Goal: Information Seeking & Learning: Learn about a topic

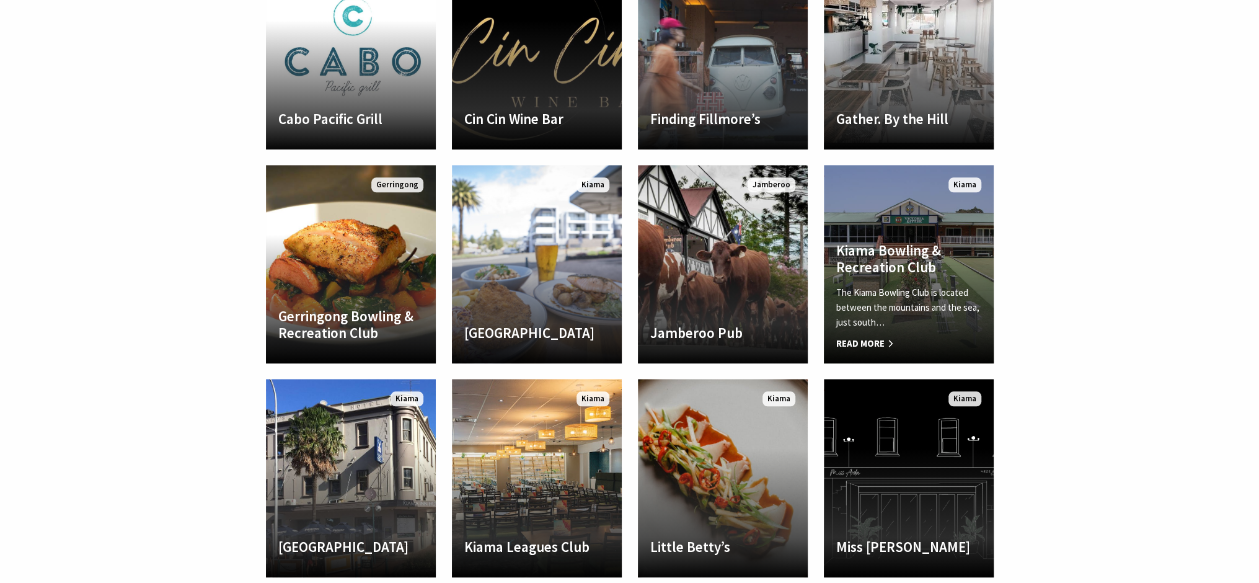
scroll to position [806, 0]
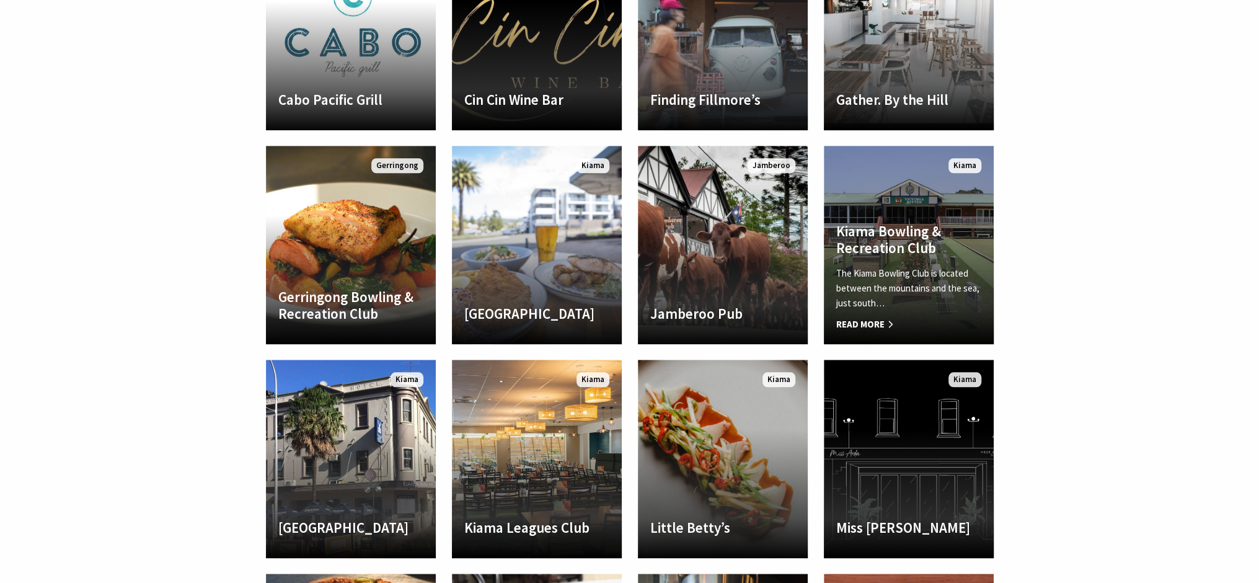
click at [942, 317] on span "Read More" at bounding box center [908, 324] width 145 height 15
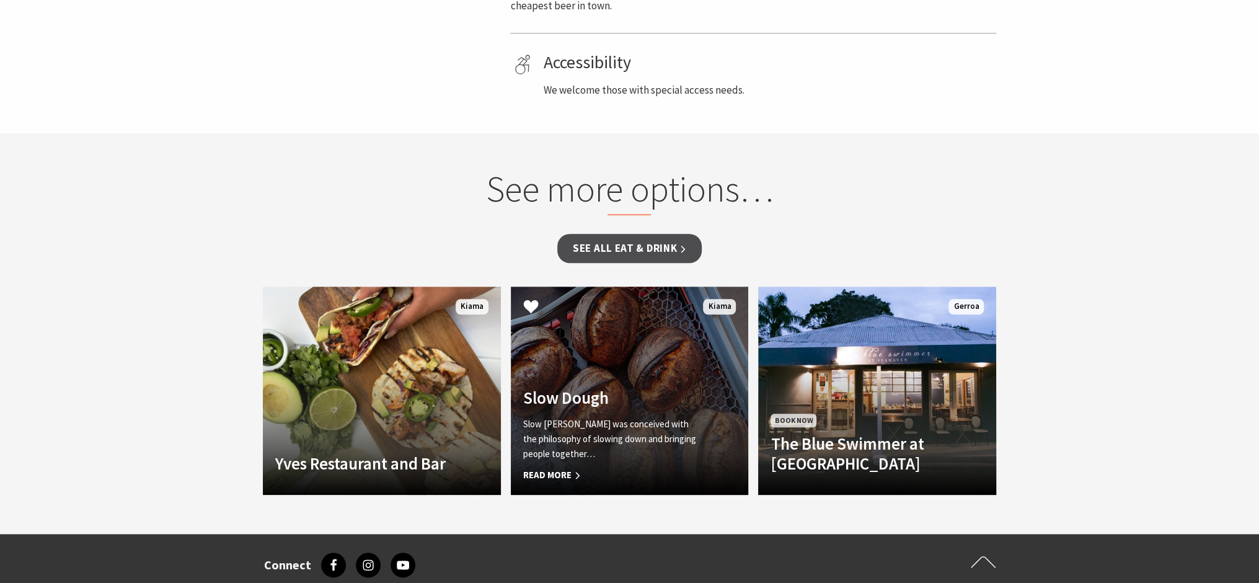
scroll to position [806, 0]
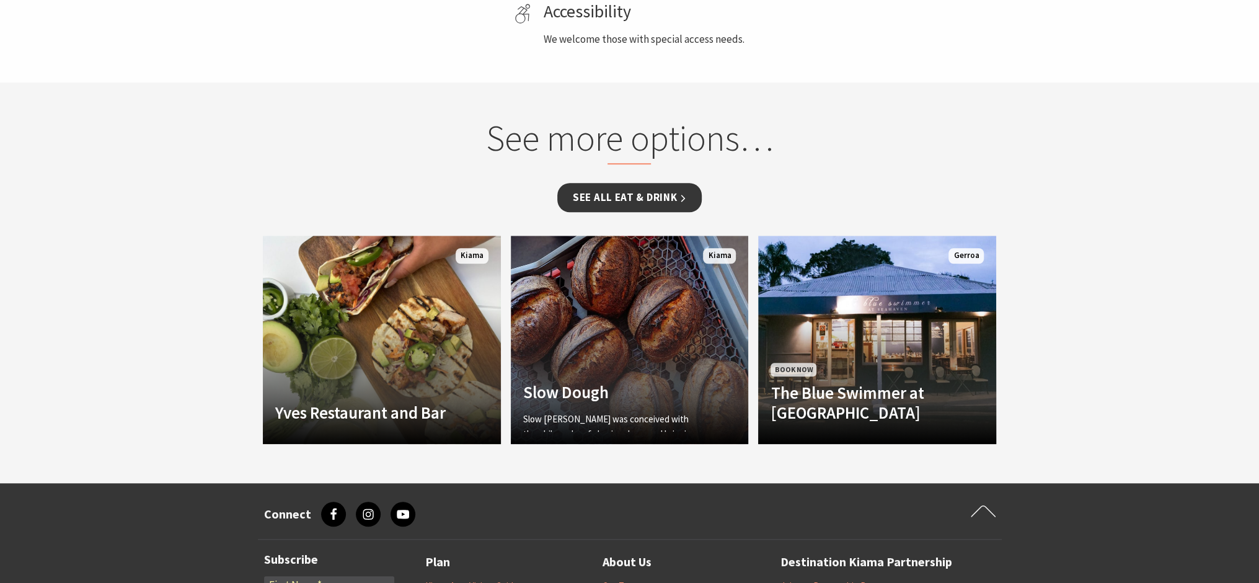
click at [616, 195] on link "See all Eat & Drink" at bounding box center [629, 197] width 144 height 29
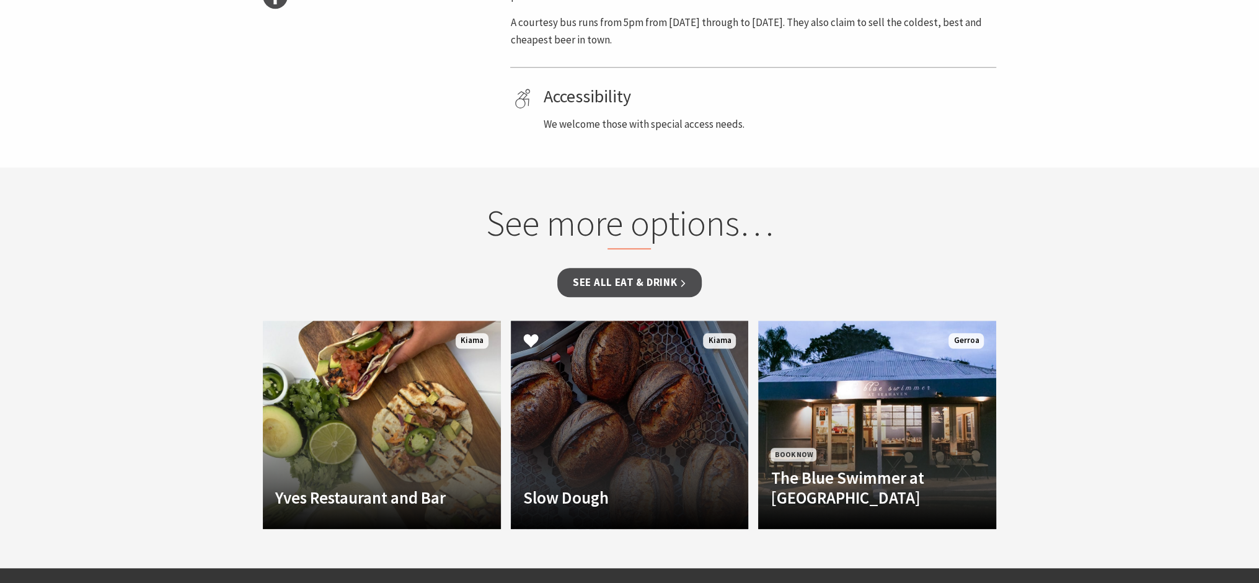
scroll to position [806, 0]
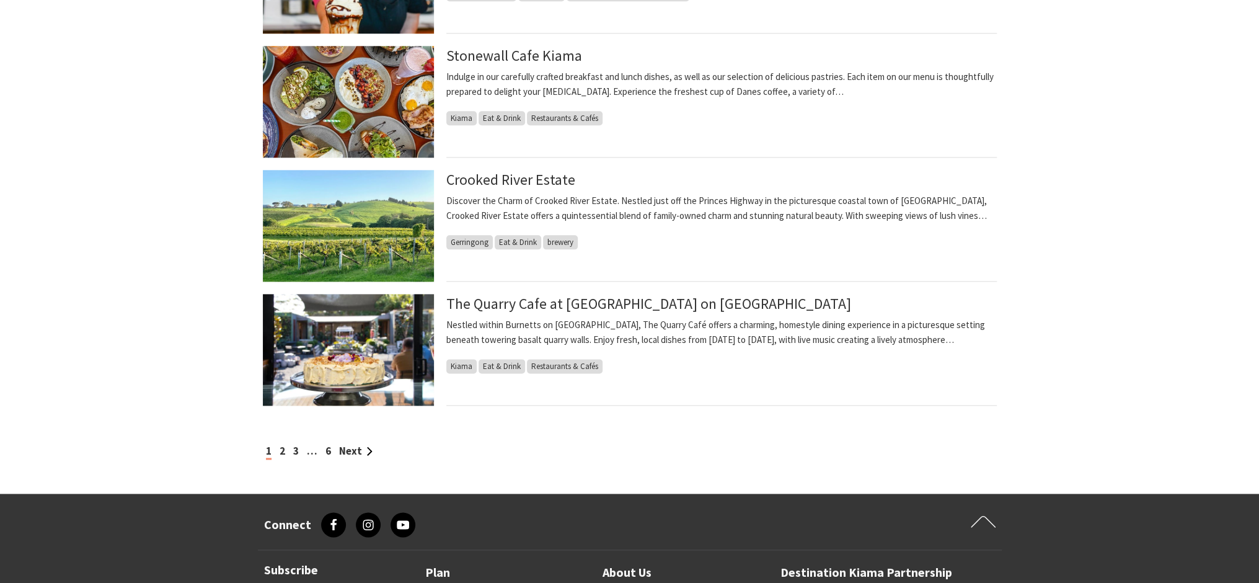
scroll to position [1178, 0]
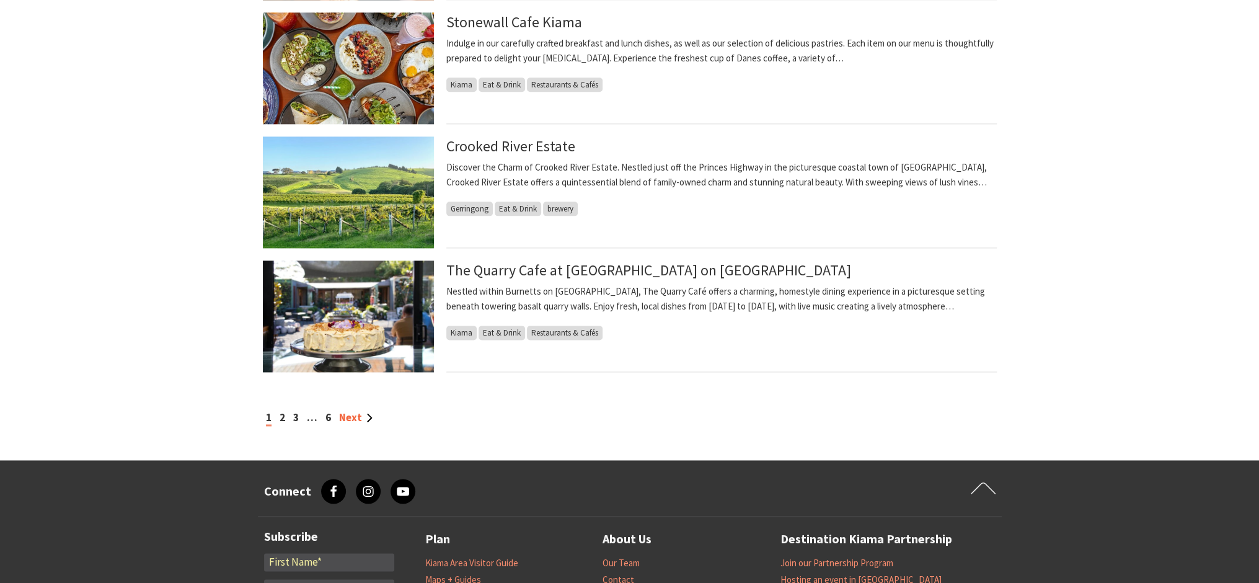
click at [358, 417] on link "Next" at bounding box center [355, 417] width 33 height 14
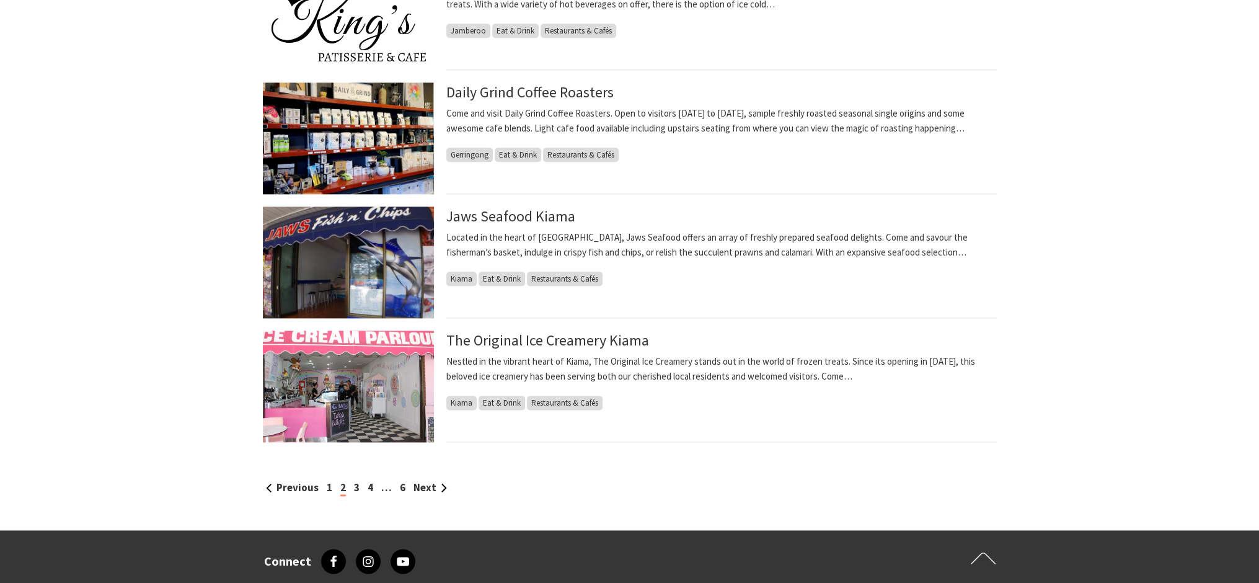
scroll to position [1240, 0]
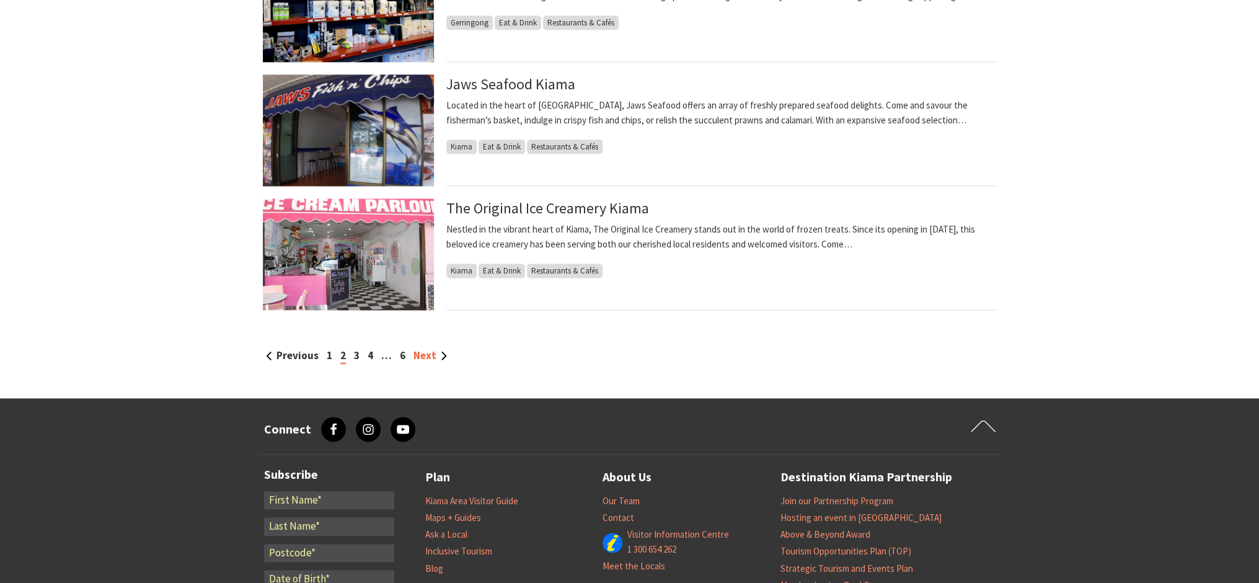
click at [438, 355] on link "Next" at bounding box center [429, 355] width 33 height 14
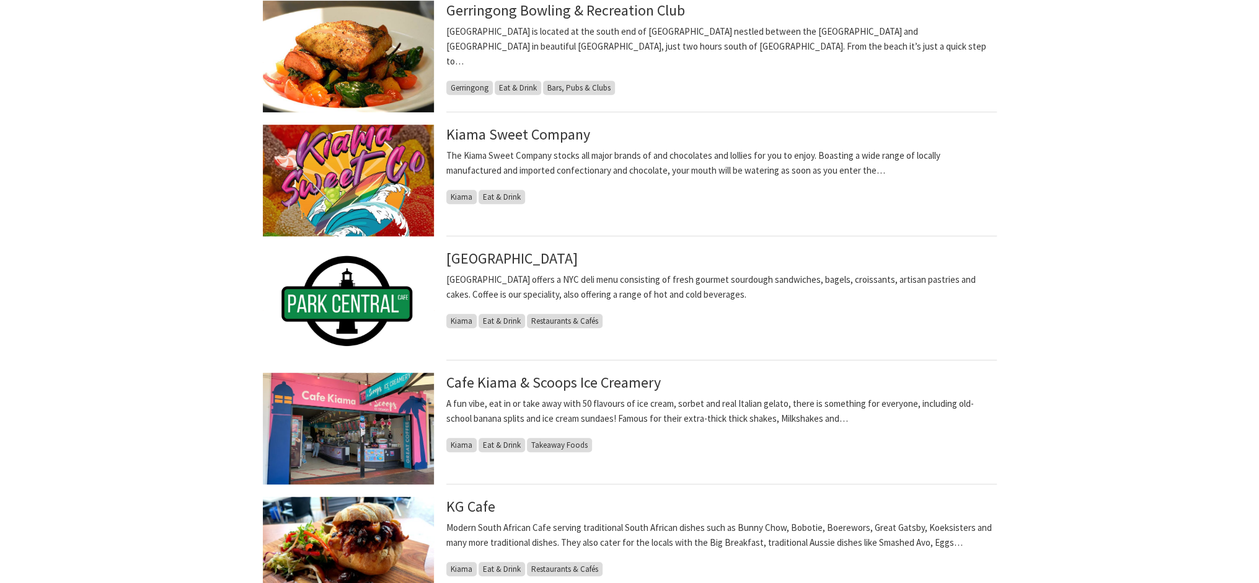
scroll to position [496, 0]
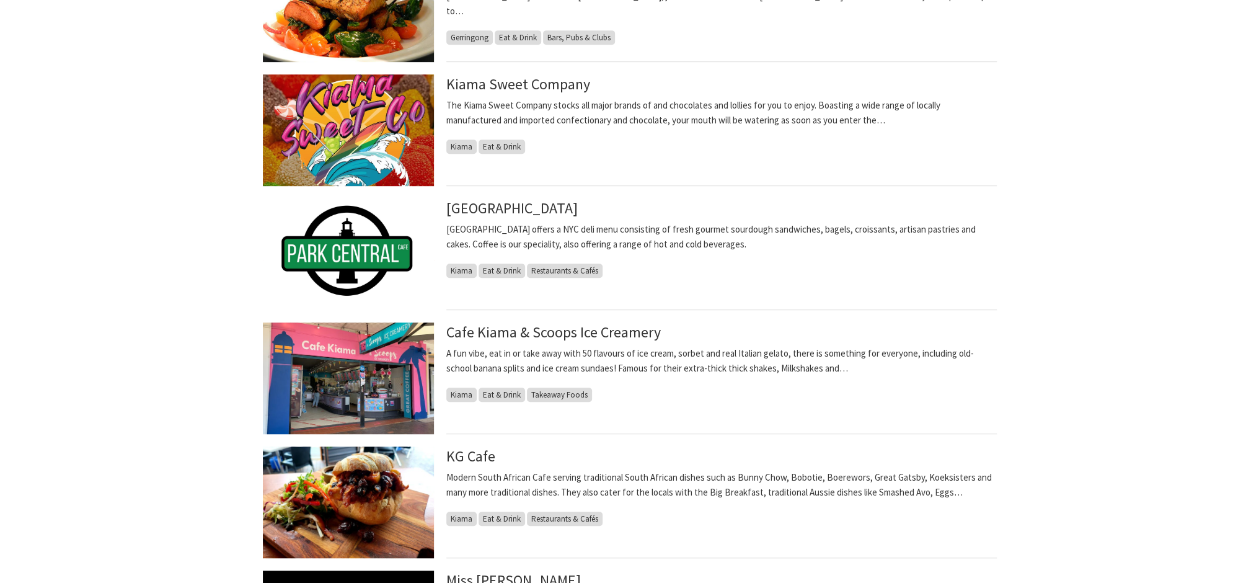
click at [1238, 177] on section "Kiama Bowling & Recreation Club The Kiama Bowling Club is located between the m…" at bounding box center [629, 466] width 1259 height 1349
